Goal: Browse casually

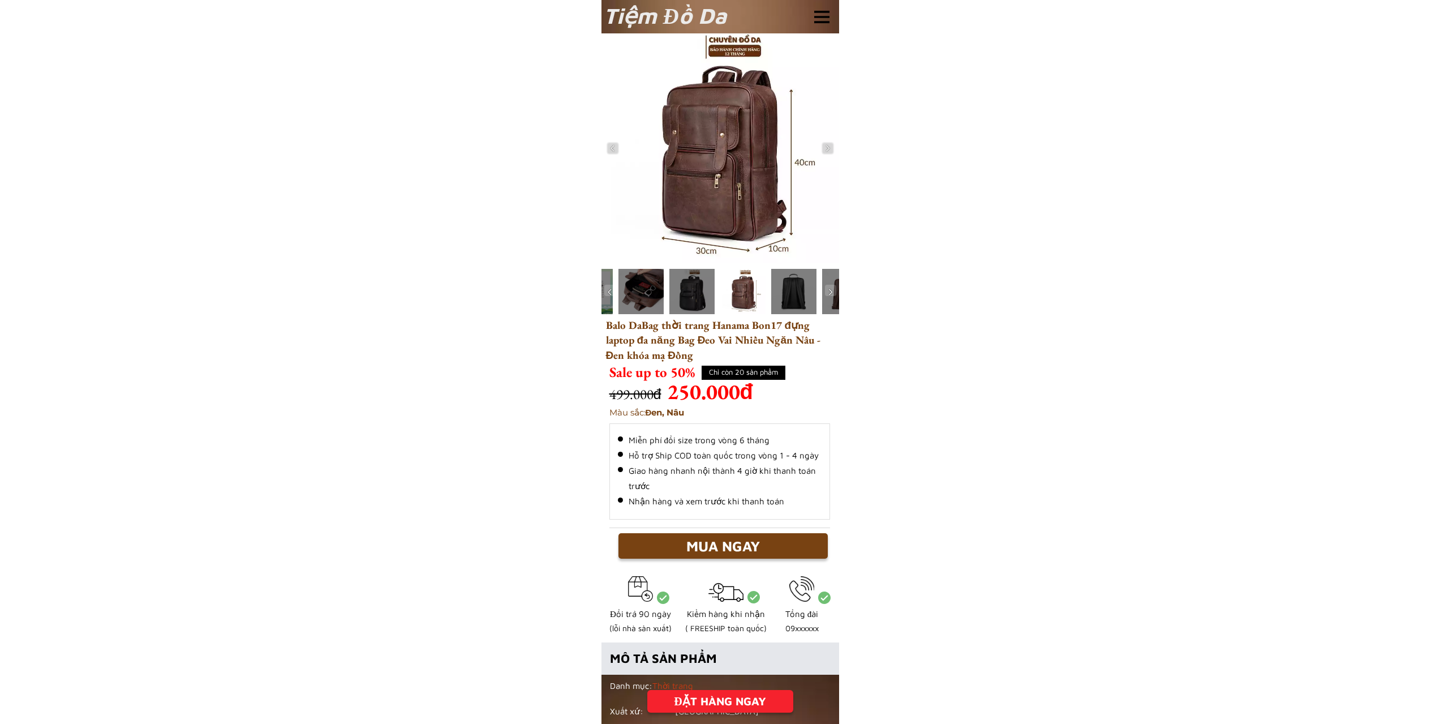
click at [725, 156] on div at bounding box center [721, 148] width 238 height 230
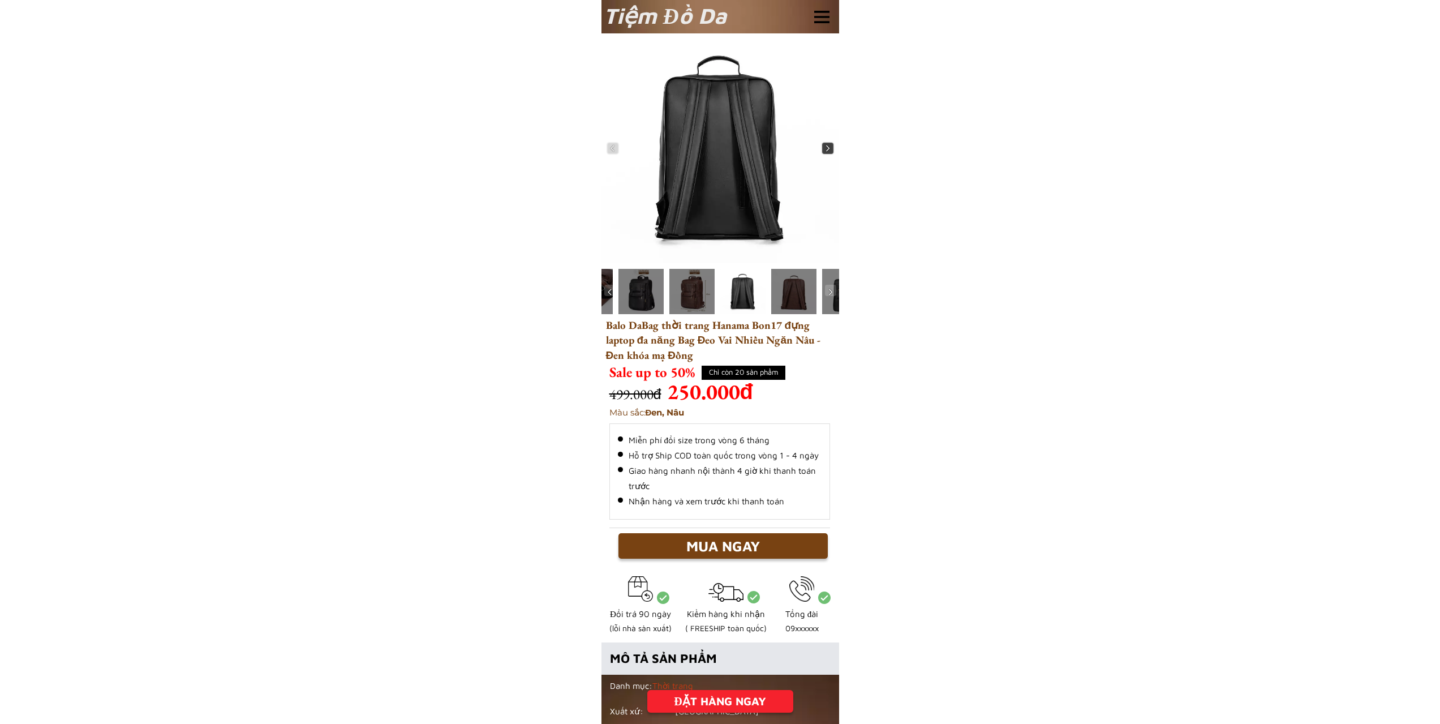
click at [829, 151] on img at bounding box center [827, 148] width 11 height 11
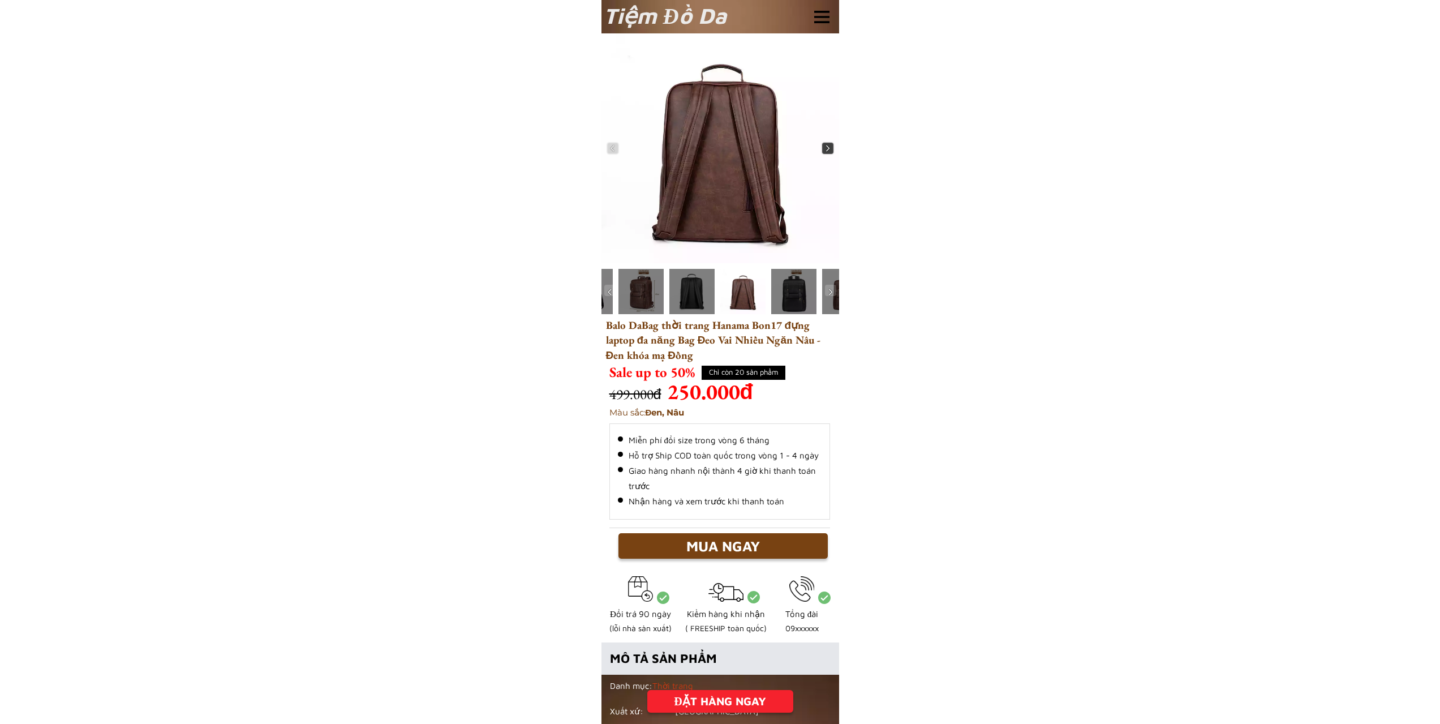
click at [829, 151] on img at bounding box center [827, 148] width 11 height 11
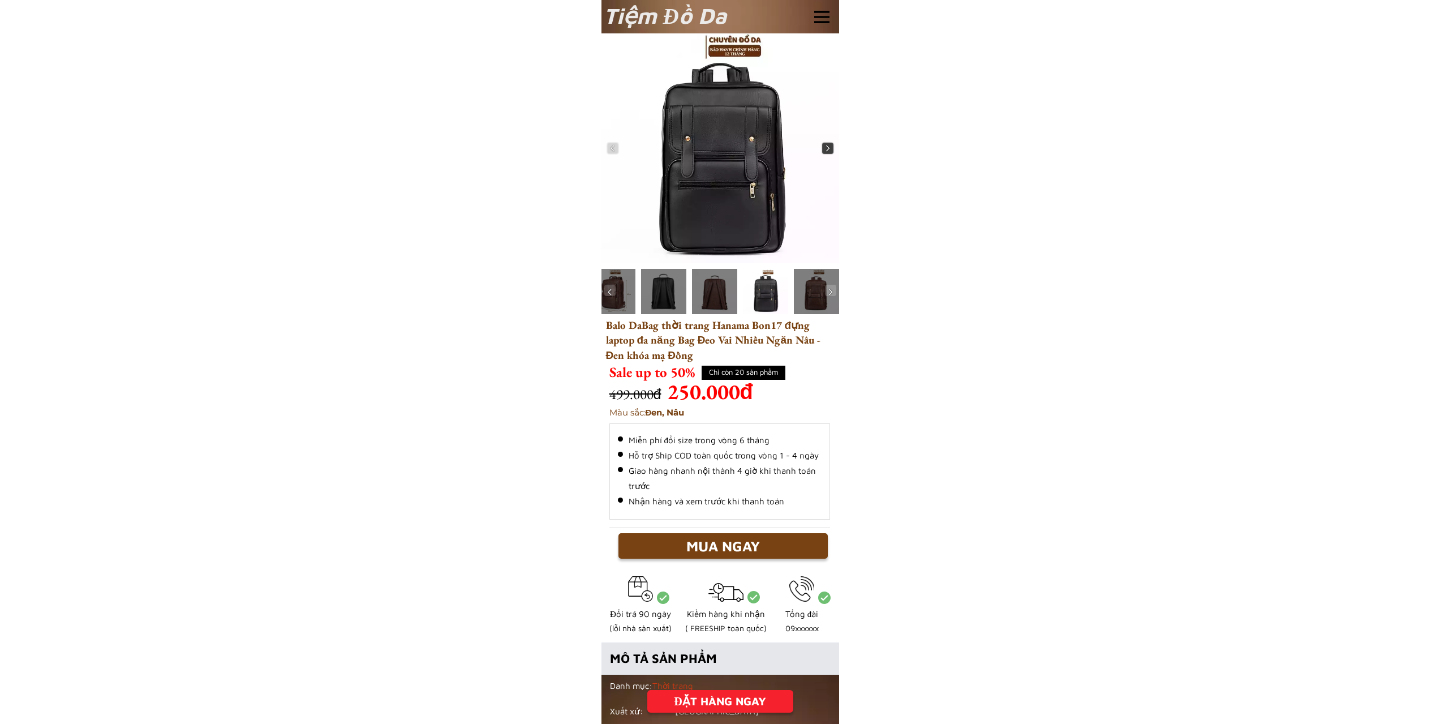
click at [829, 151] on img at bounding box center [827, 148] width 11 height 11
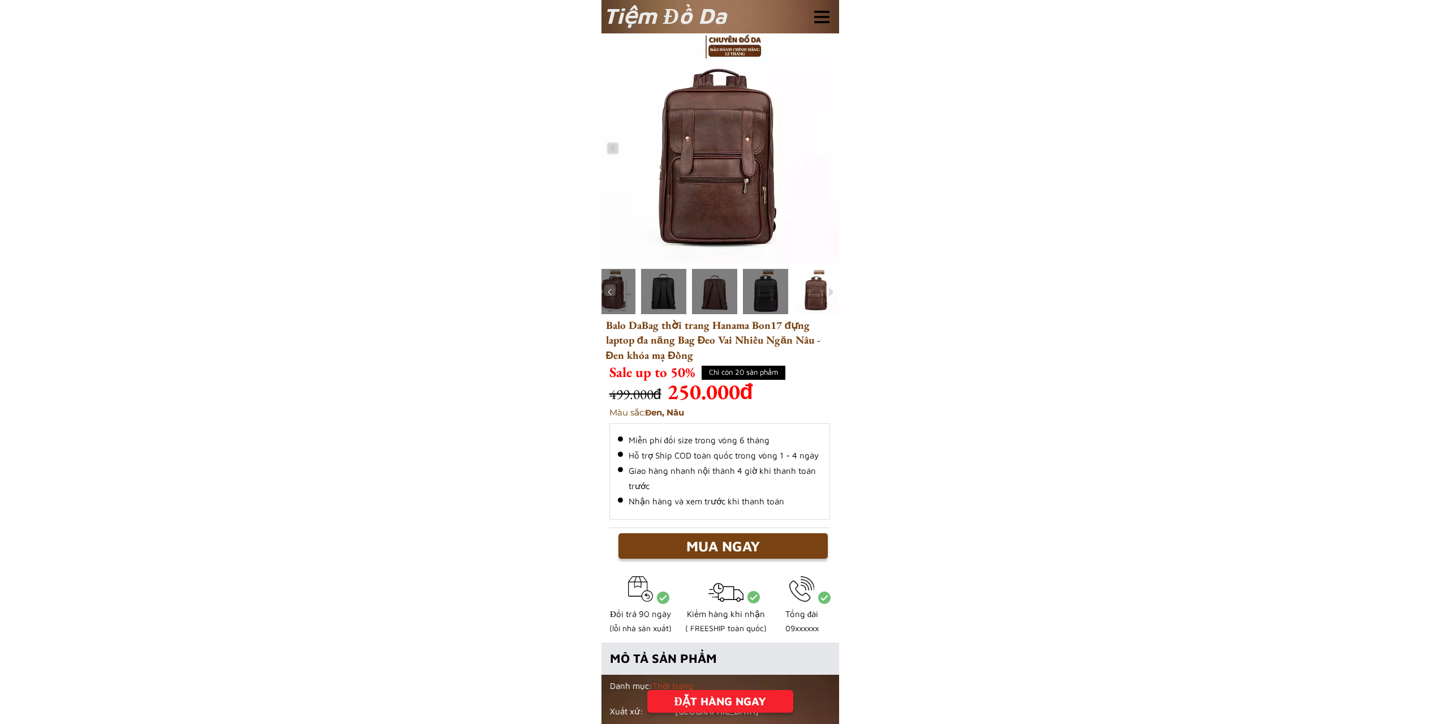
click at [665, 294] on div at bounding box center [663, 291] width 45 height 45
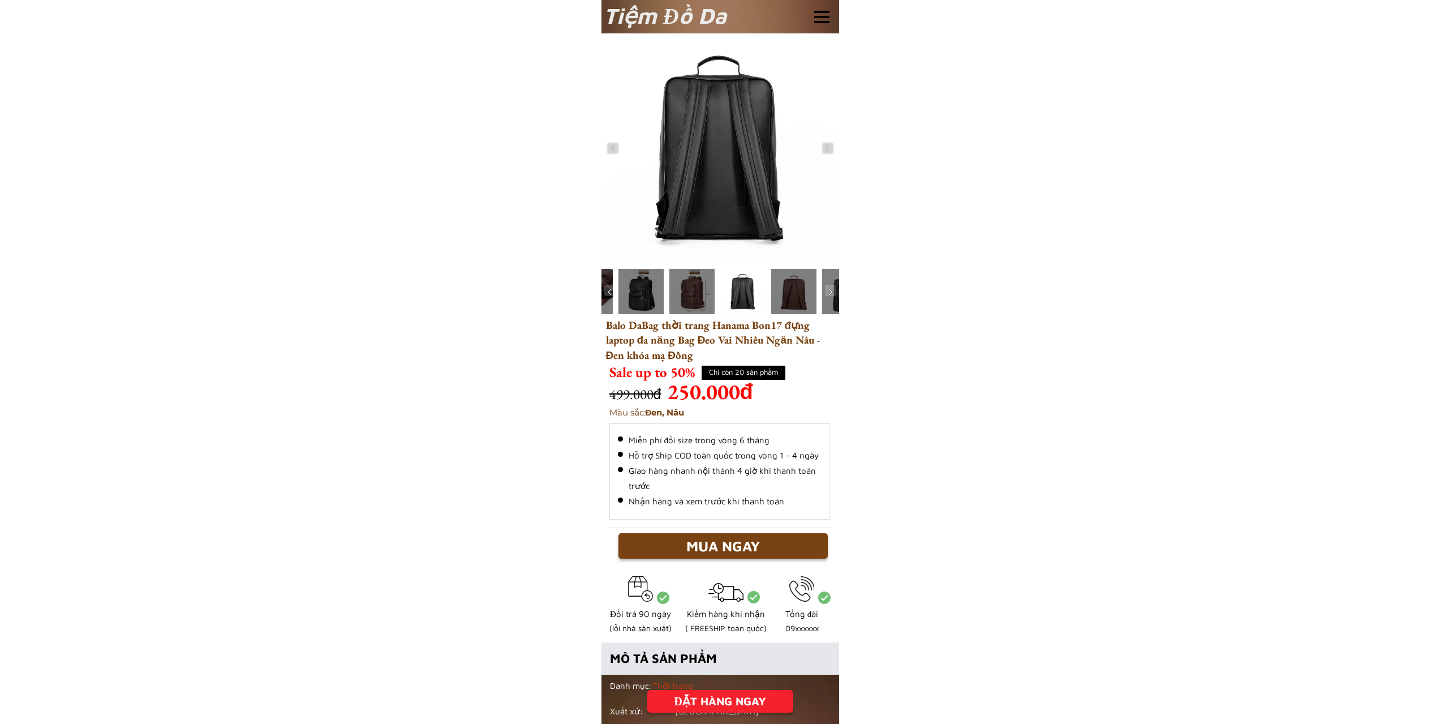
click at [685, 297] on div at bounding box center [691, 291] width 45 height 45
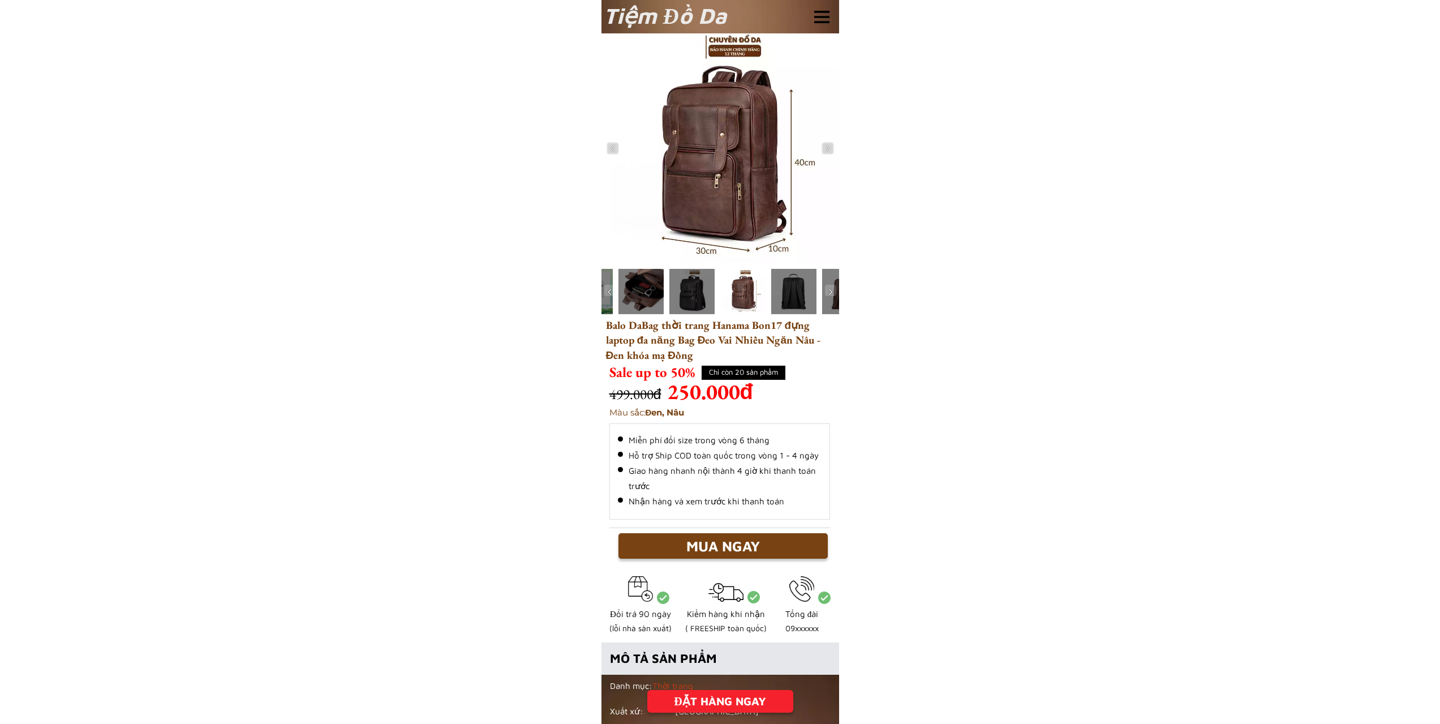
click at [733, 295] on div at bounding box center [742, 291] width 45 height 45
click at [779, 291] on div at bounding box center [793, 291] width 45 height 45
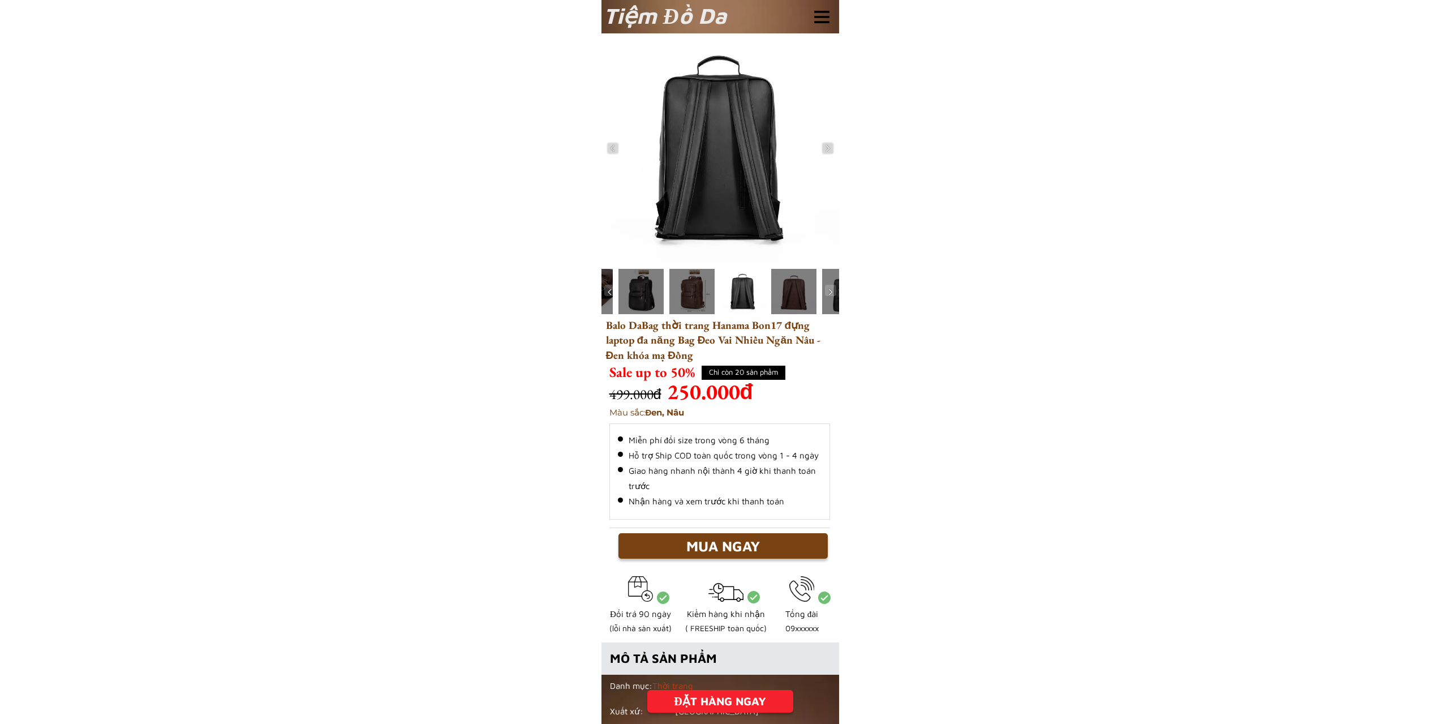
click at [779, 291] on div at bounding box center [793, 291] width 45 height 45
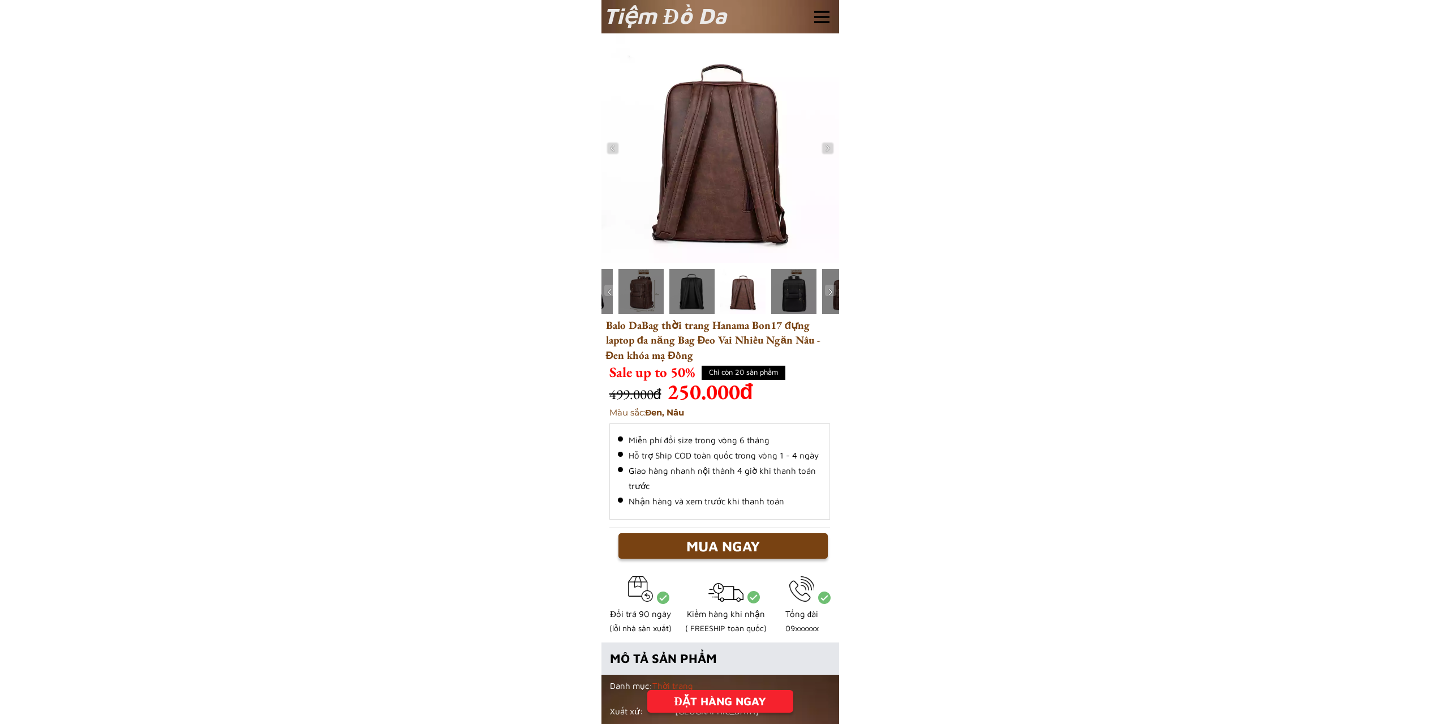
click at [779, 291] on div at bounding box center [793, 291] width 45 height 45
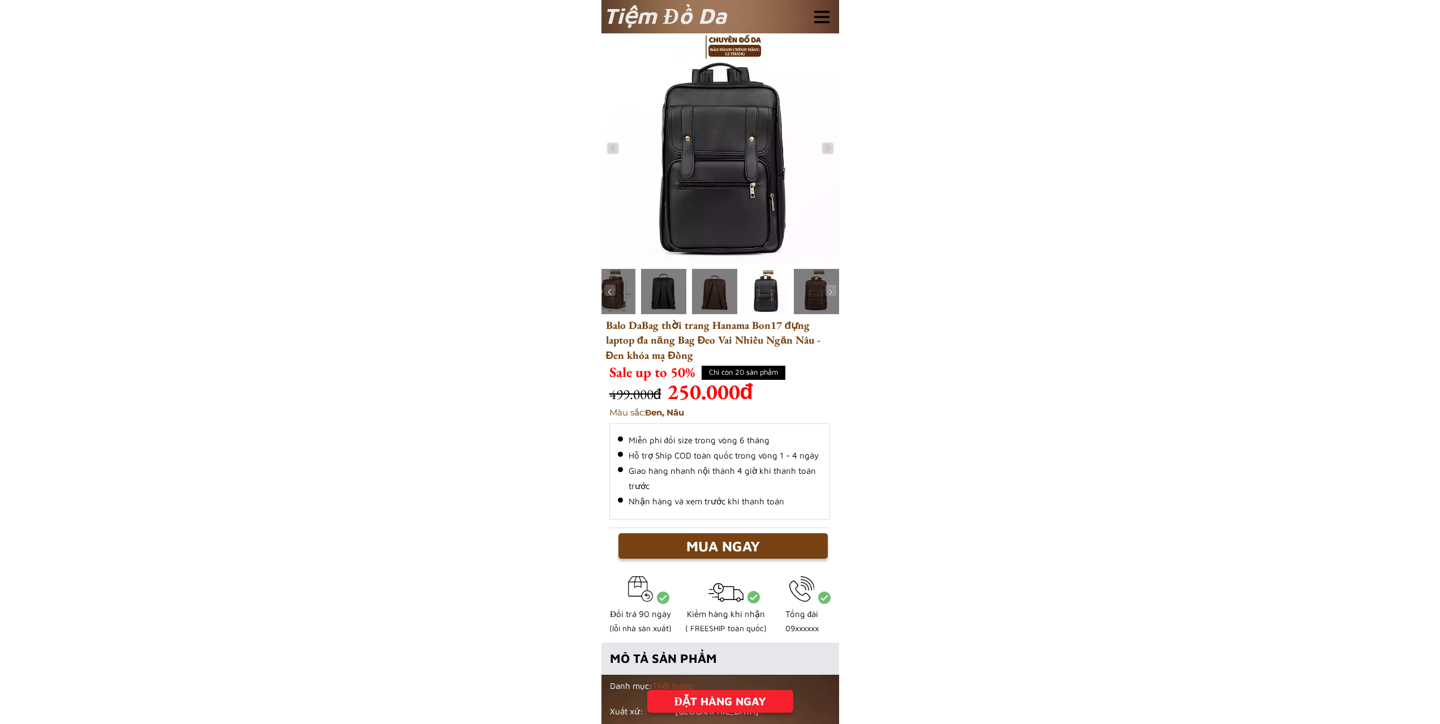
click at [779, 291] on div at bounding box center [765, 291] width 45 height 45
click at [768, 290] on div at bounding box center [765, 291] width 45 height 45
click at [797, 293] on div at bounding box center [816, 291] width 45 height 45
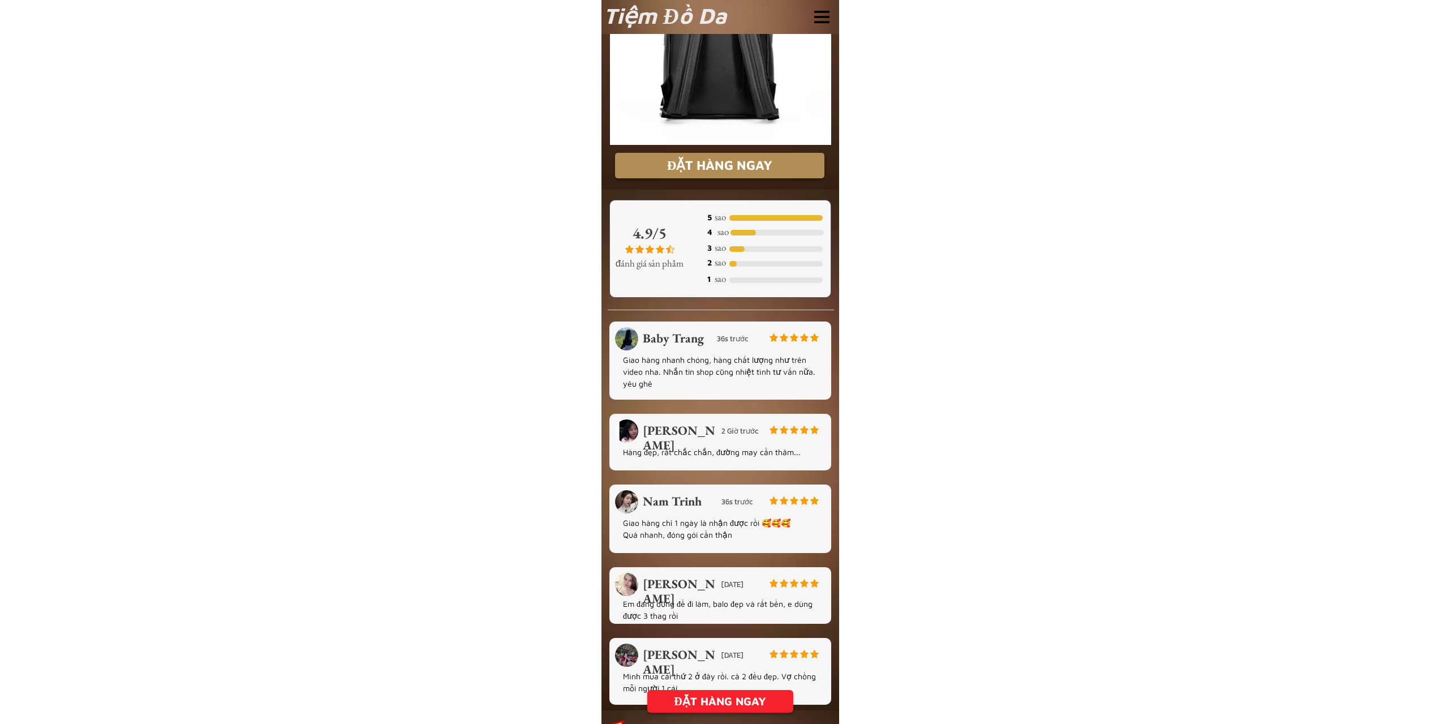
scroll to position [2207, 0]
